Goal: Navigation & Orientation: Find specific page/section

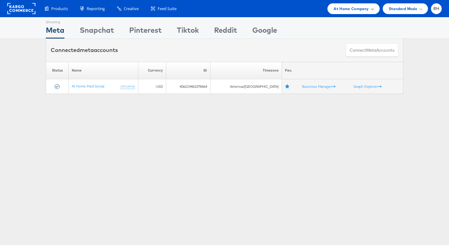
click at [336, 13] on div "At Home Company" at bounding box center [354, 8] width 52 height 11
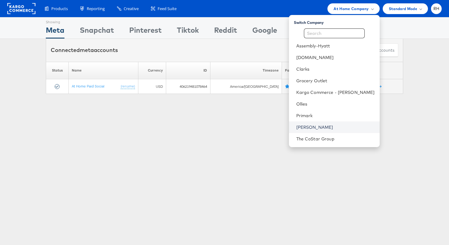
click at [340, 128] on link "[PERSON_NAME]" at bounding box center [335, 127] width 79 height 6
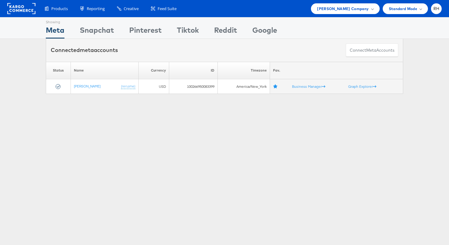
click at [64, 108] on div "Showing Meta Showing [GEOGRAPHIC_DATA] Showing Pinterest Showing Tiktok Showing…" at bounding box center [224, 170] width 449 height 306
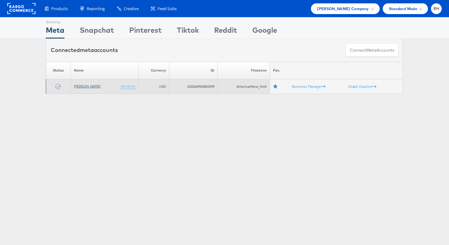
click at [82, 86] on link "[PERSON_NAME]" at bounding box center [87, 86] width 27 height 5
